Goal: Find specific page/section: Locate a particular part of the current website

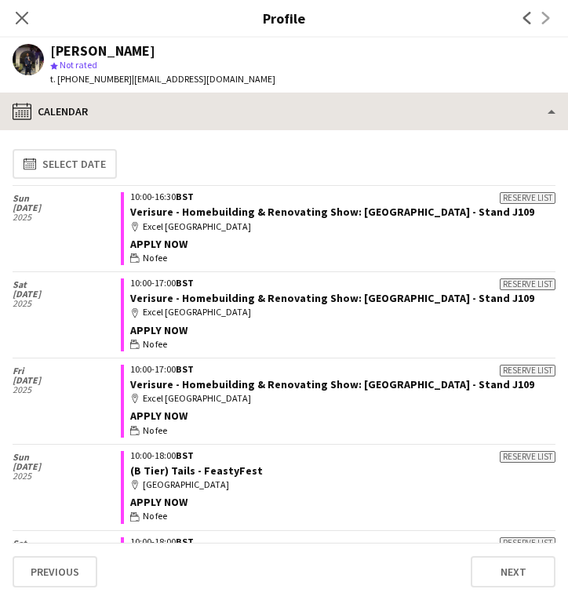
scroll to position [505, 0]
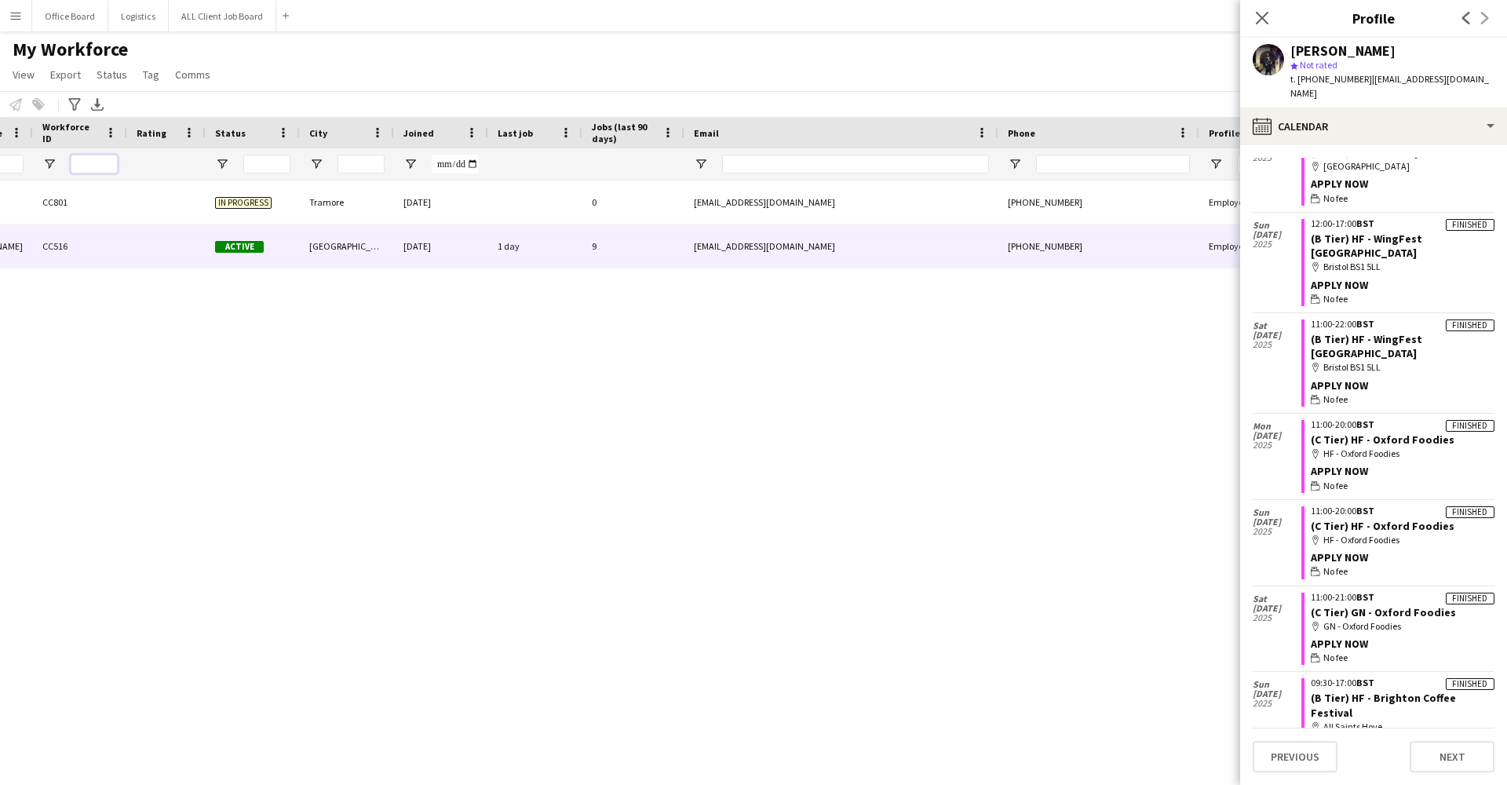
click at [96, 173] on input "Workforce ID Filter Input" at bounding box center [94, 164] width 47 height 19
click at [567, 26] on app-icon "Close pop-in" at bounding box center [1262, 18] width 23 height 23
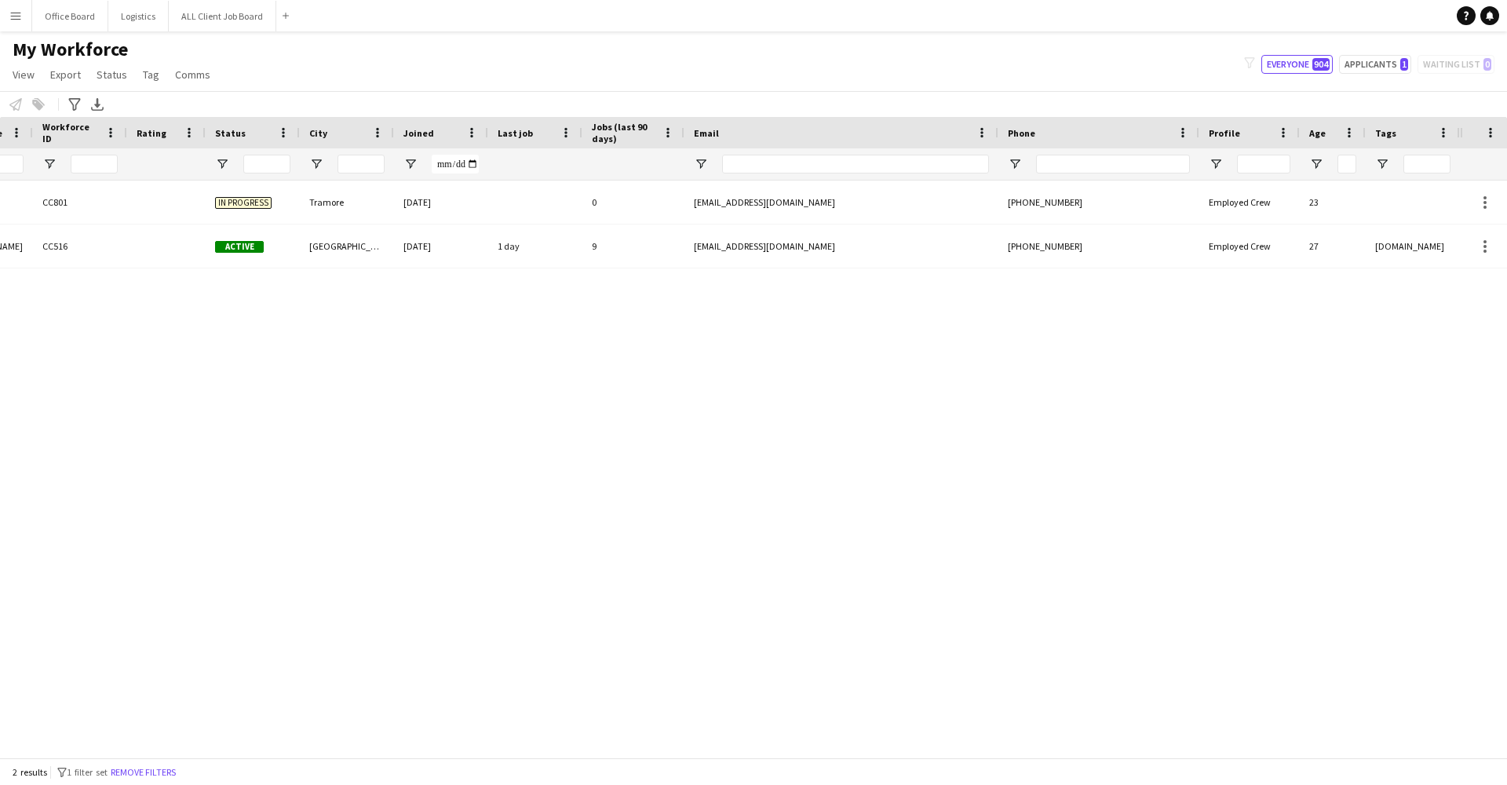
click at [567, 60] on div "My Workforce View Views Default view Basic Info Report New view Update view Del…" at bounding box center [753, 64] width 1507 height 53
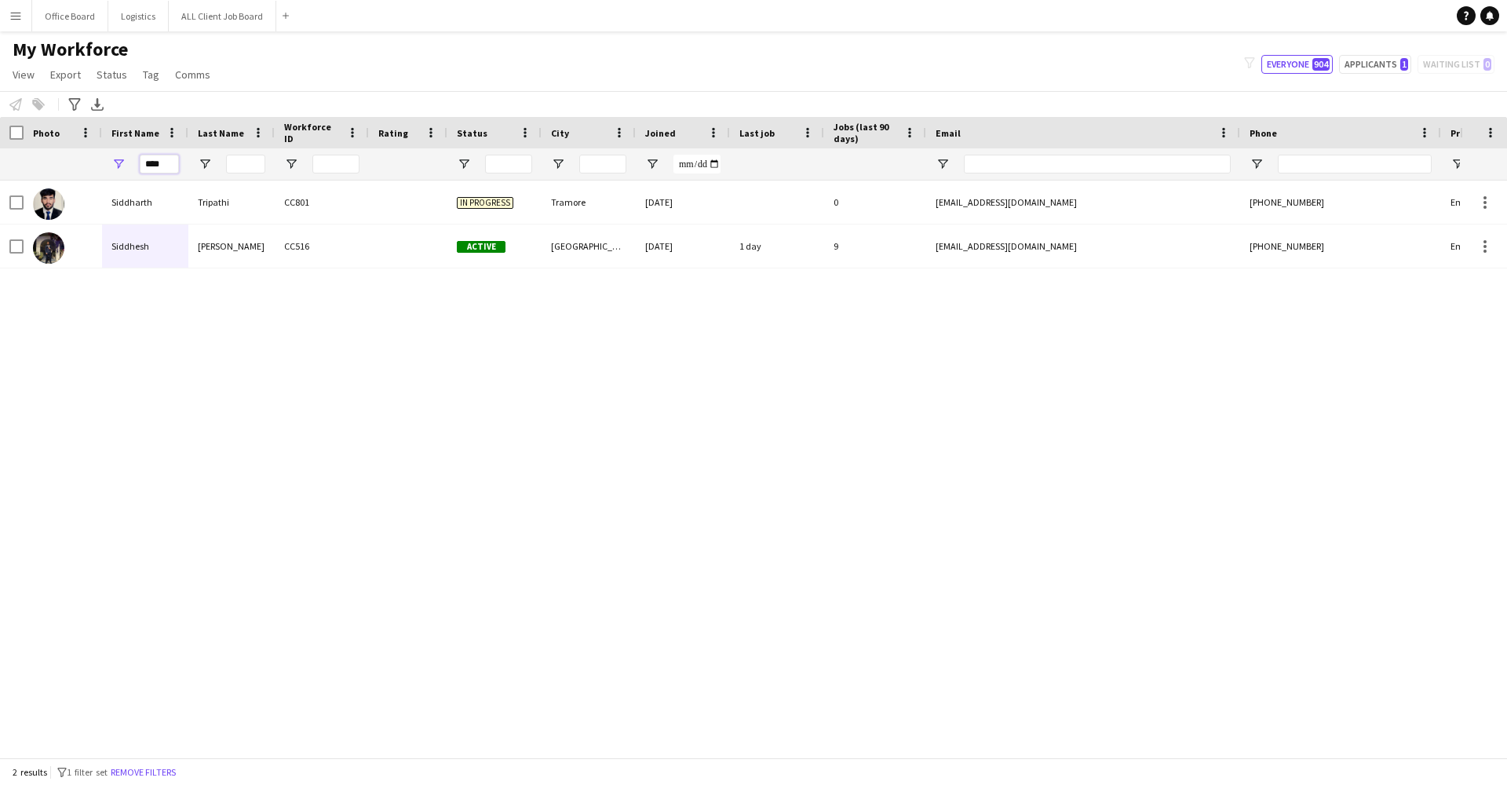
click at [173, 170] on input "****" at bounding box center [159, 164] width 39 height 19
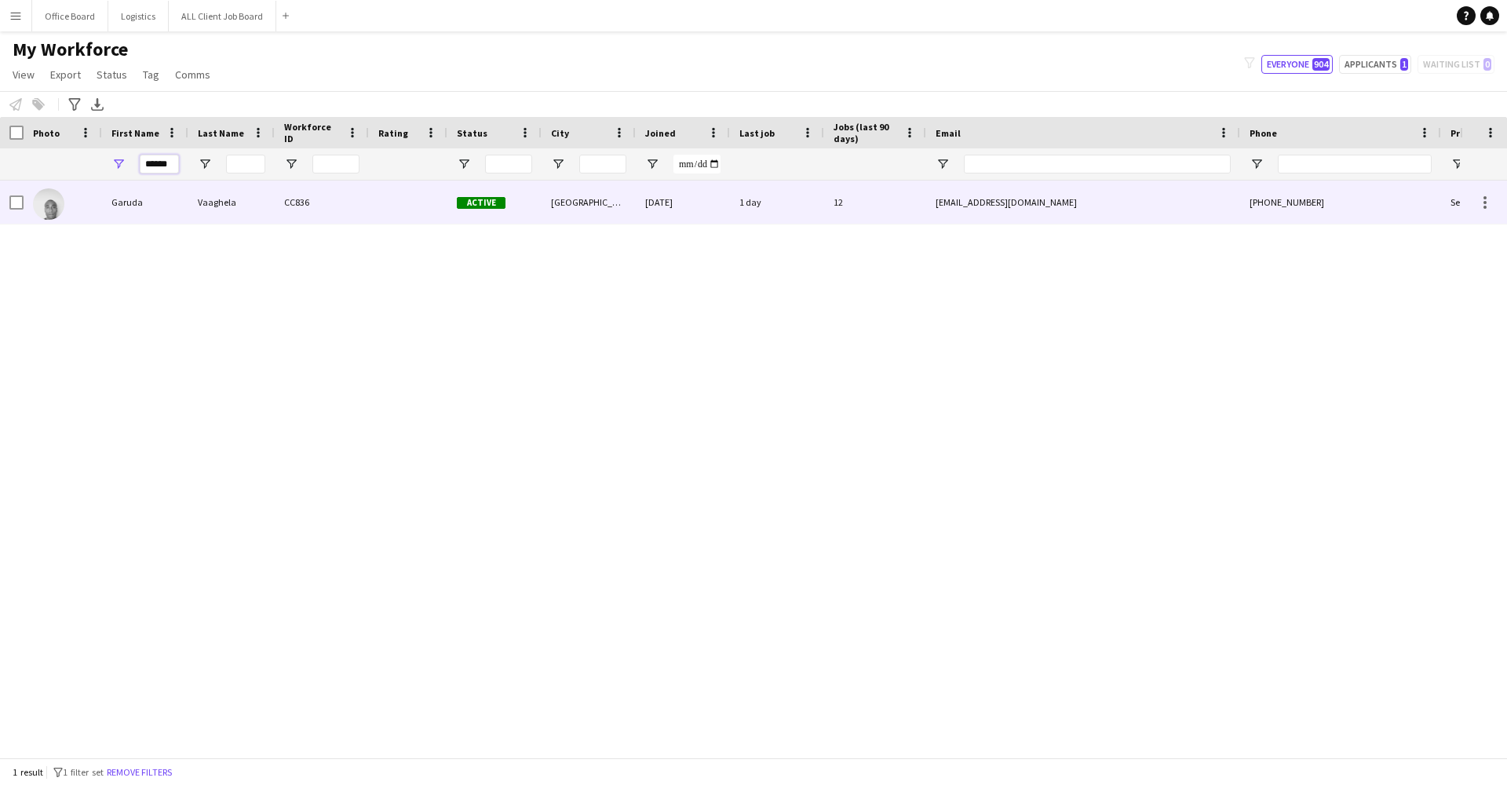
type input "******"
click at [189, 213] on div "Vaaghela" at bounding box center [231, 202] width 86 height 43
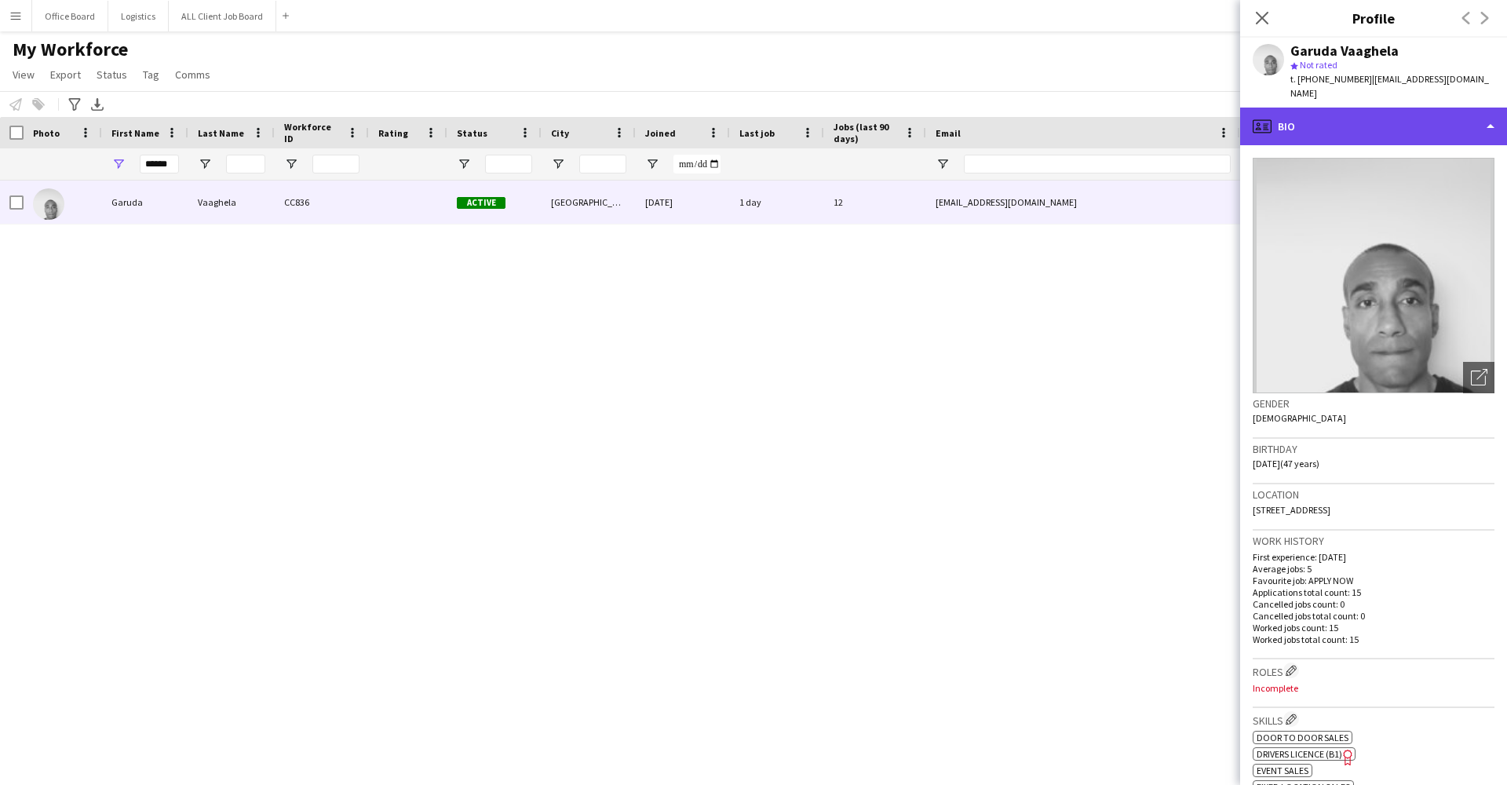
click at [567, 108] on div "profile Bio" at bounding box center [1373, 127] width 267 height 38
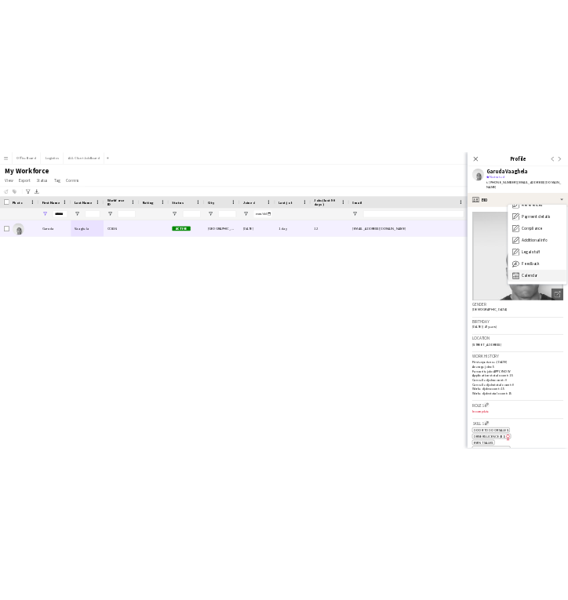
scroll to position [179, 0]
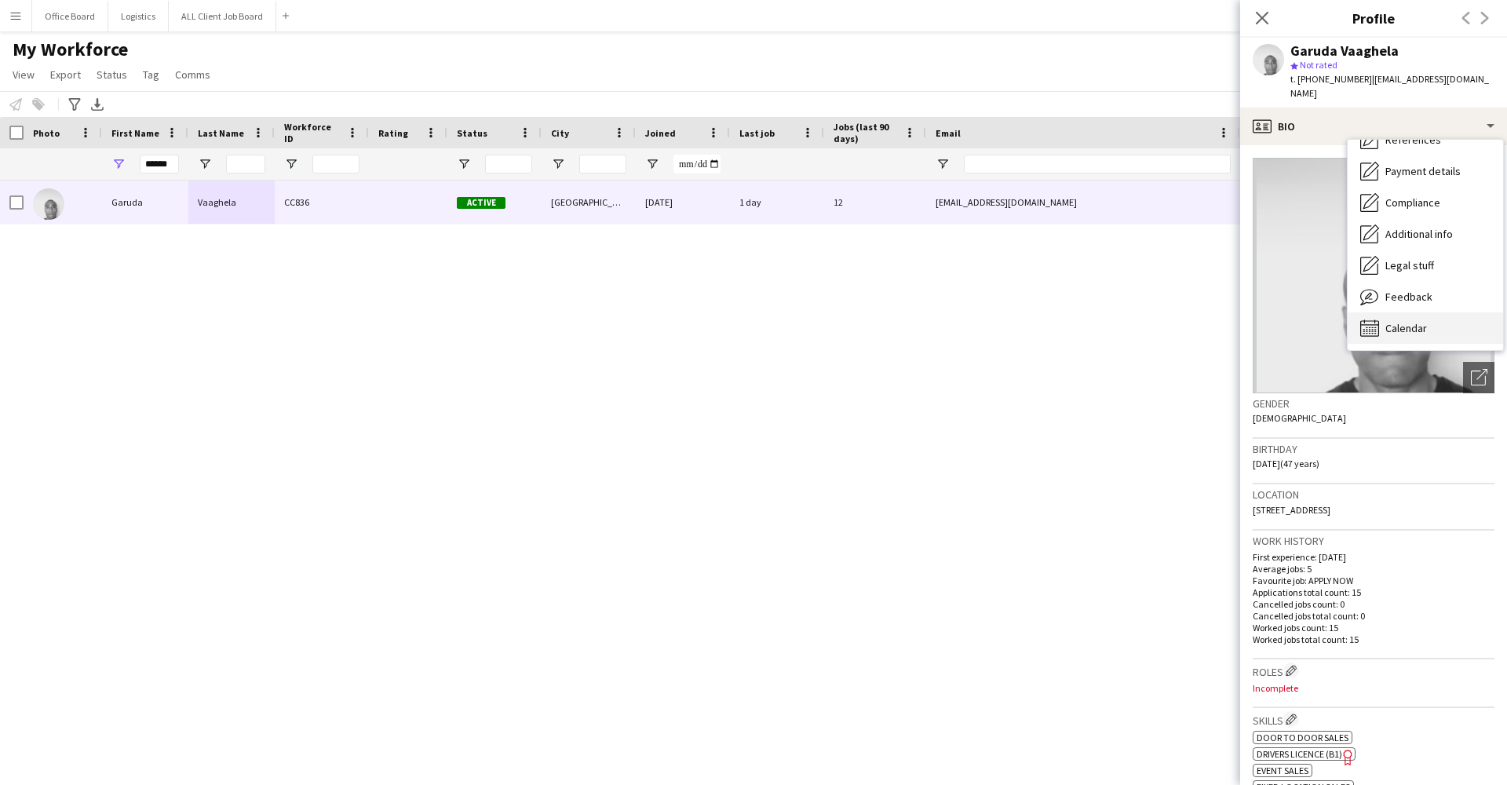
click at [567, 321] on span "Calendar" at bounding box center [1406, 328] width 42 height 14
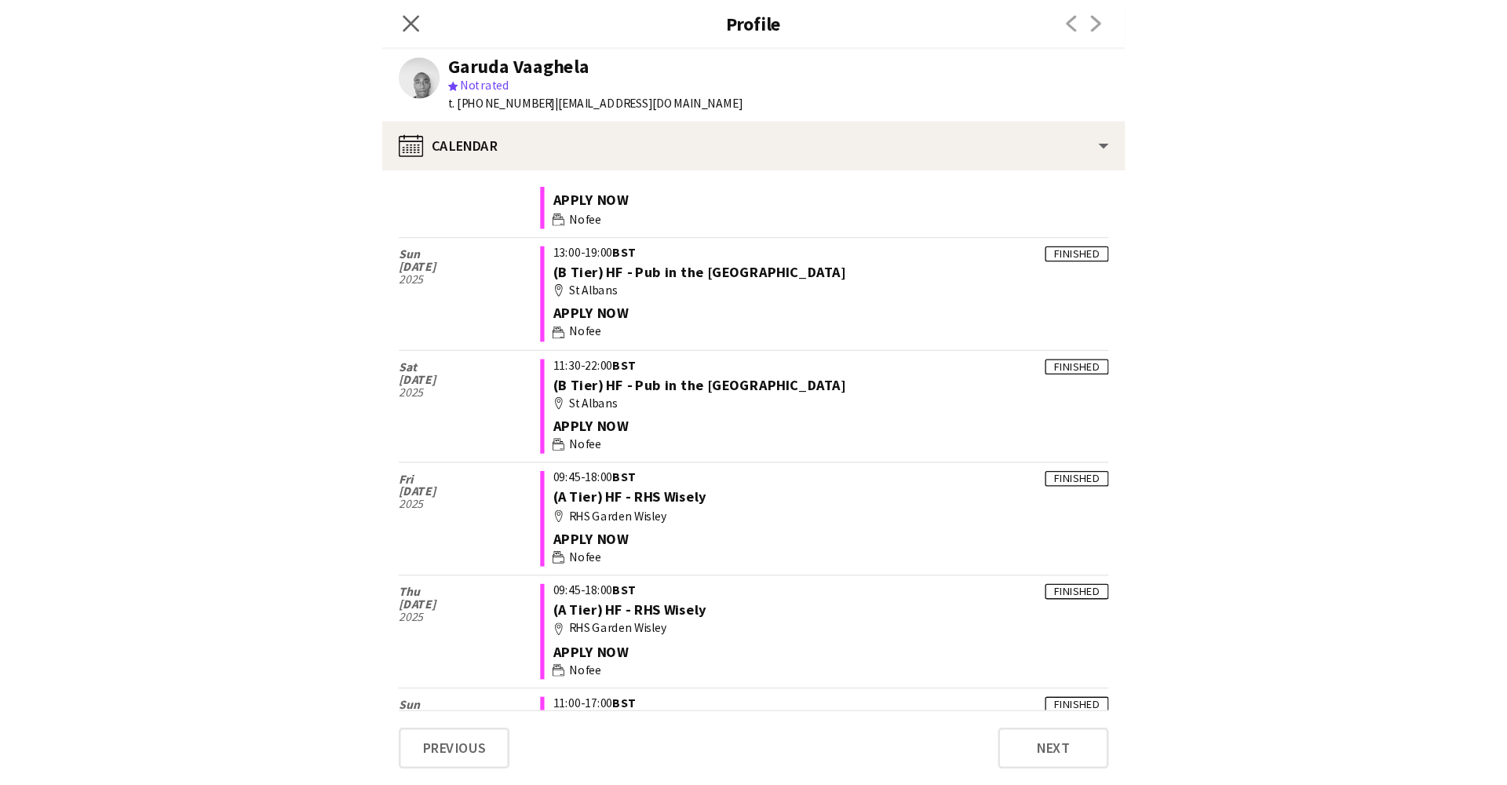
scroll to position [264, 0]
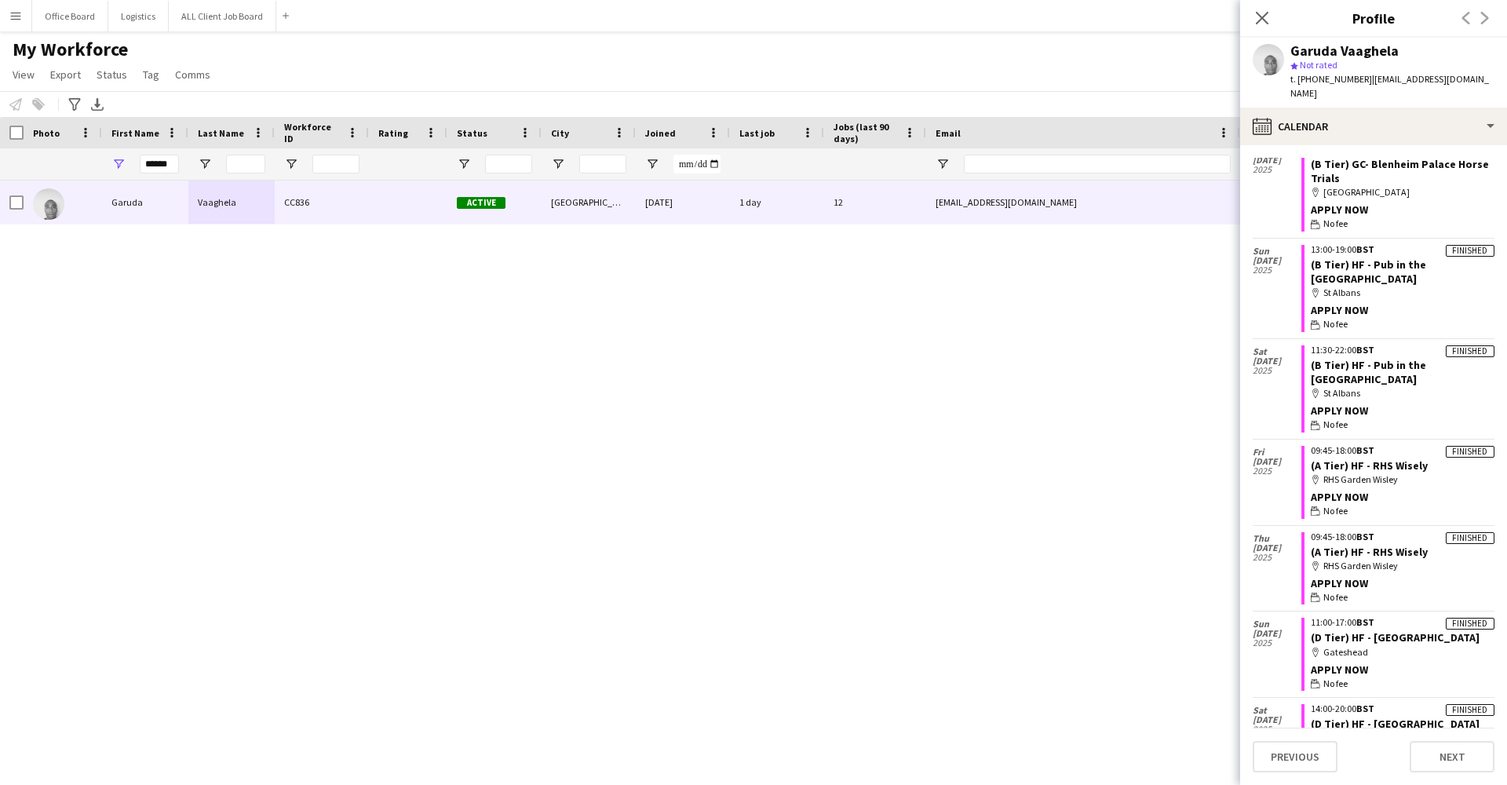
click at [528, 317] on div "Garuda Vaaghela CC836 Active [GEOGRAPHIC_DATA] [DATE] 1 day 12 [EMAIL_ADDRESS][…" at bounding box center [730, 469] width 1460 height 577
click at [528, 316] on div "Garuda Vaaghela CC836 Active [GEOGRAPHIC_DATA] [DATE] 1 day 12 [EMAIL_ADDRESS][…" at bounding box center [730, 469] width 1460 height 577
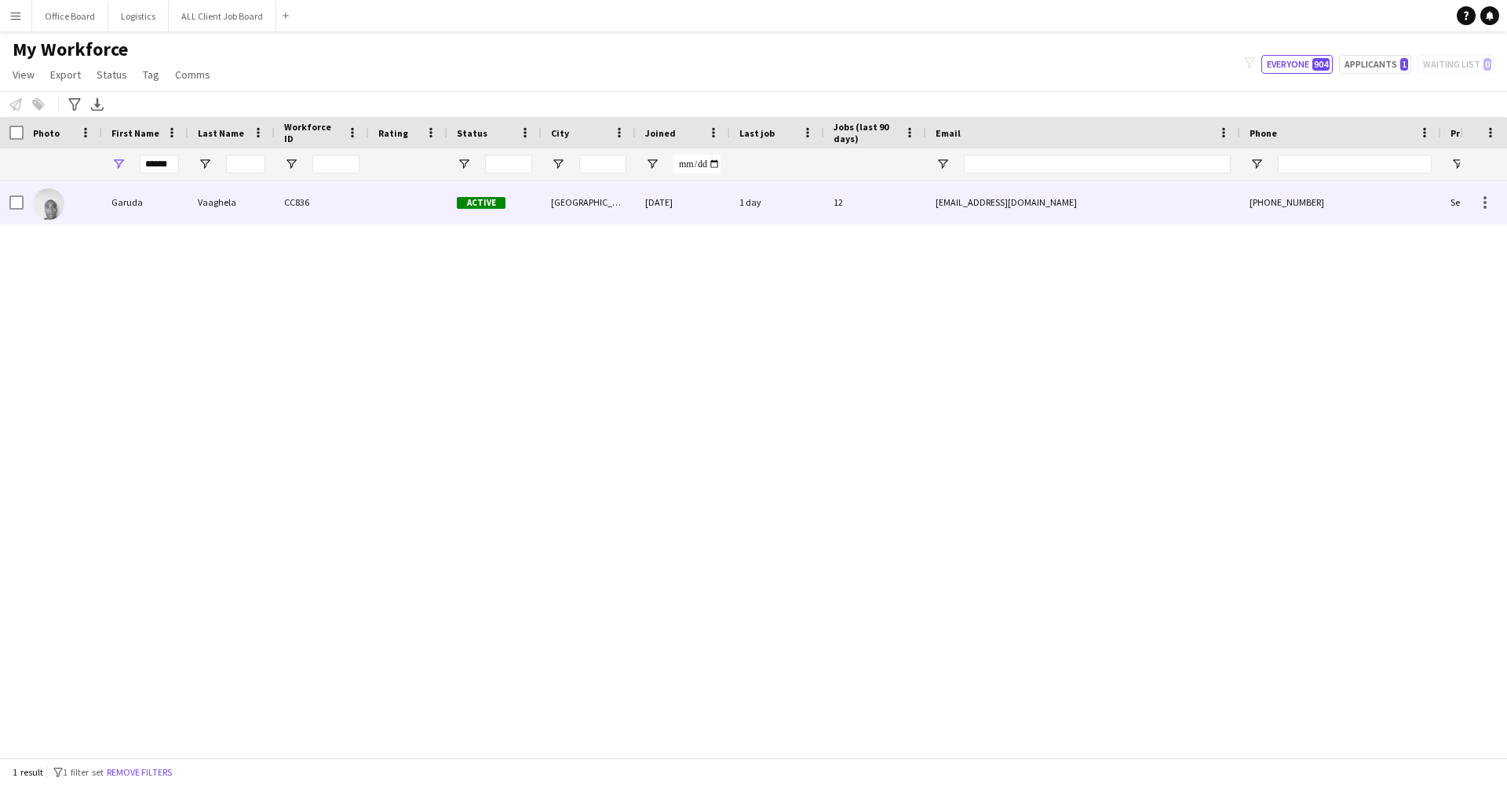
click at [186, 204] on div "Garuda" at bounding box center [145, 202] width 86 height 43
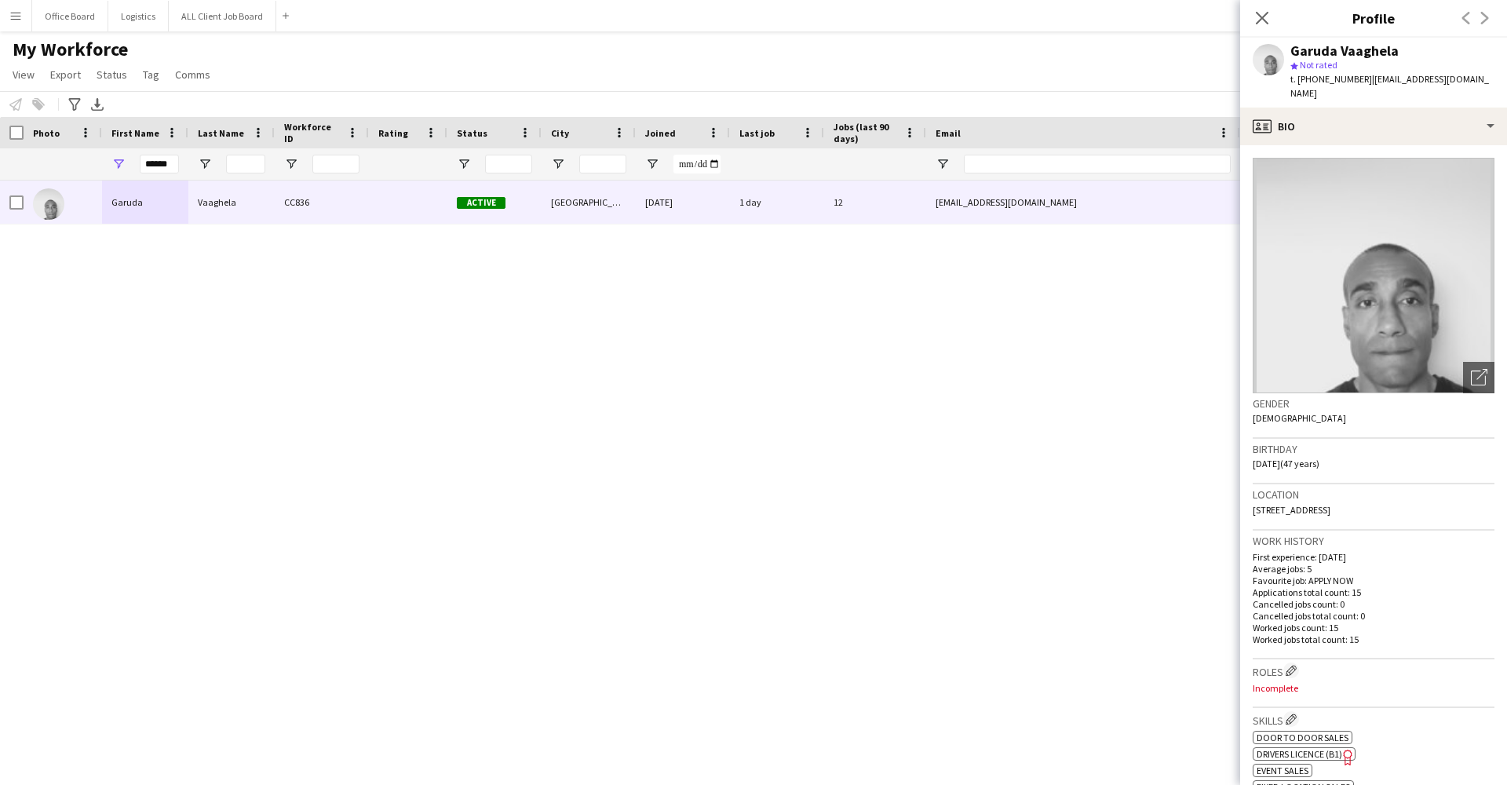
click at [411, 330] on div "Garuda Vaaghela CC836 Active [GEOGRAPHIC_DATA] [DATE] 1 day 12 [EMAIL_ADDRESS][…" at bounding box center [730, 469] width 1460 height 577
click at [168, 166] on input "******" at bounding box center [159, 164] width 39 height 19
